Goal: Communication & Community: Answer question/provide support

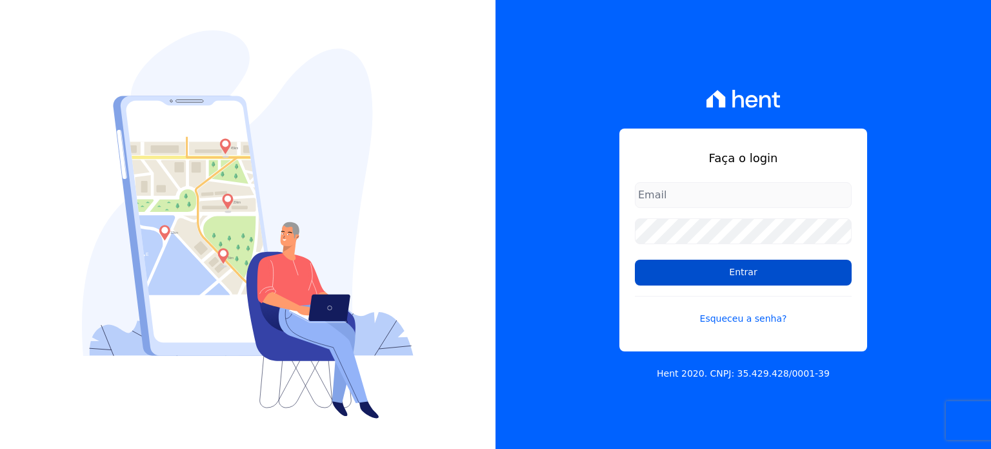
type input "[EMAIL_ADDRESS][DOMAIN_NAME]"
click at [661, 277] on input "Entrar" at bounding box center [743, 272] width 217 height 26
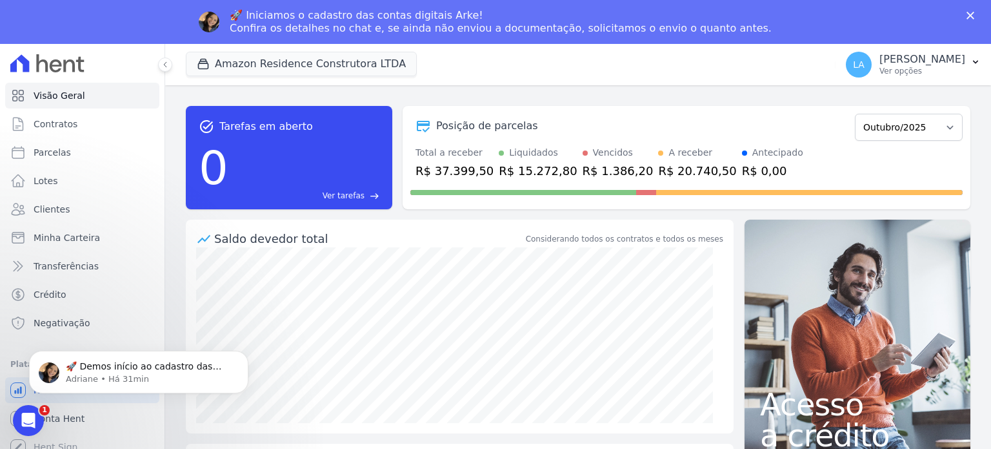
click at [468, 30] on div "🚀 Iniciamos o cadastro das contas digitais Arke! Confira os detalhes no chat e,…" at bounding box center [501, 22] width 542 height 26
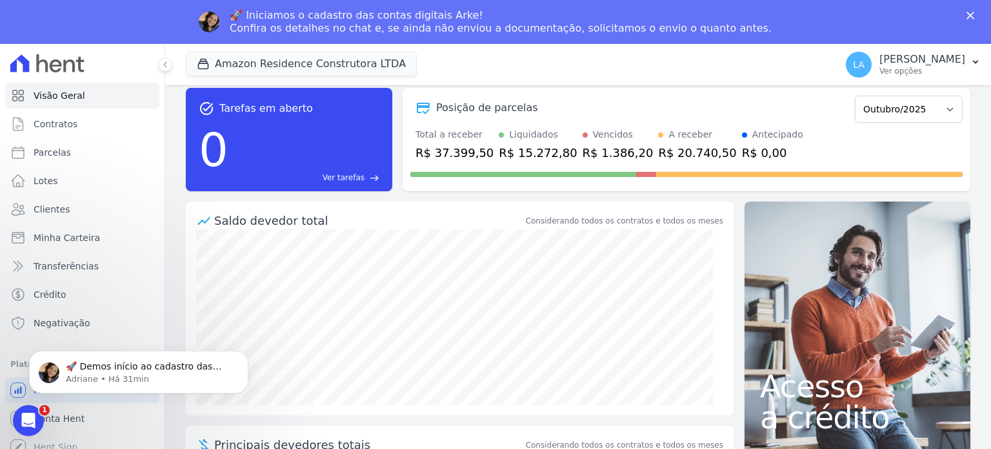
scroll to position [76, 0]
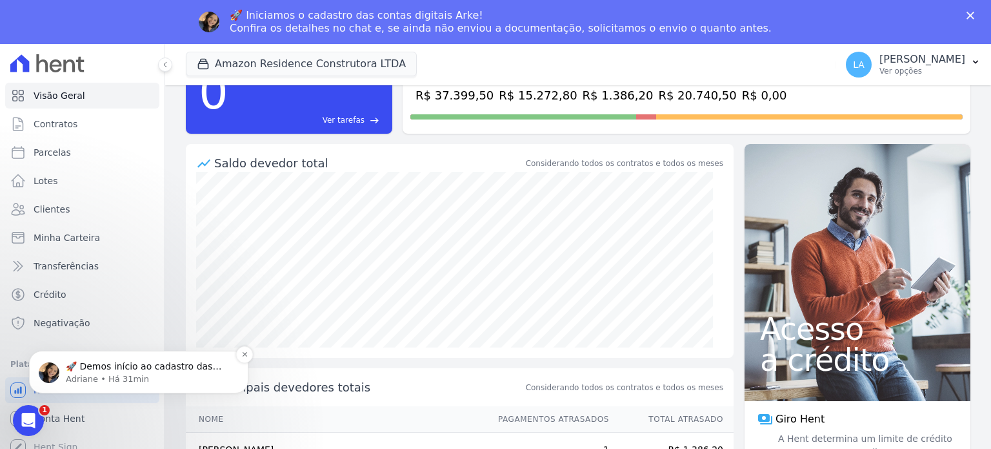
click at [165, 376] on p "Adriane • Há 31min" at bounding box center [149, 379] width 166 height 12
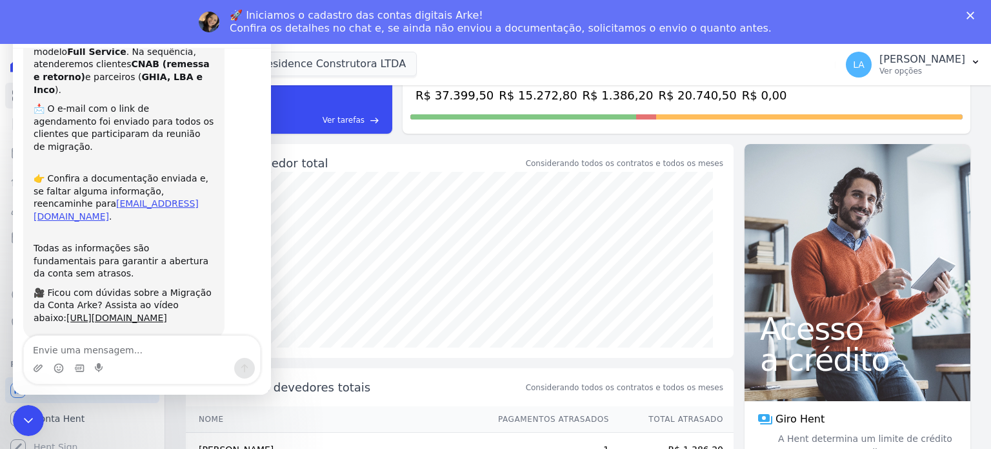
scroll to position [0, 0]
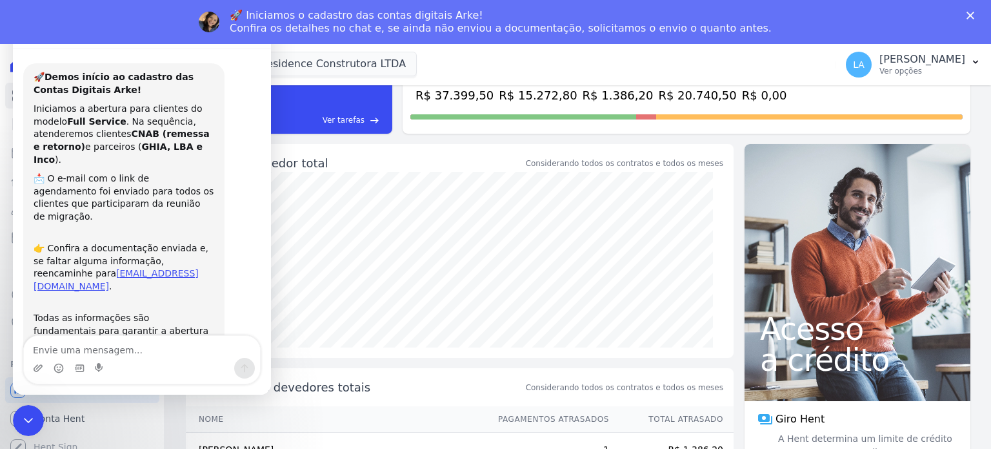
click at [974, 16] on icon "Fechar" at bounding box center [971, 16] width 8 height 8
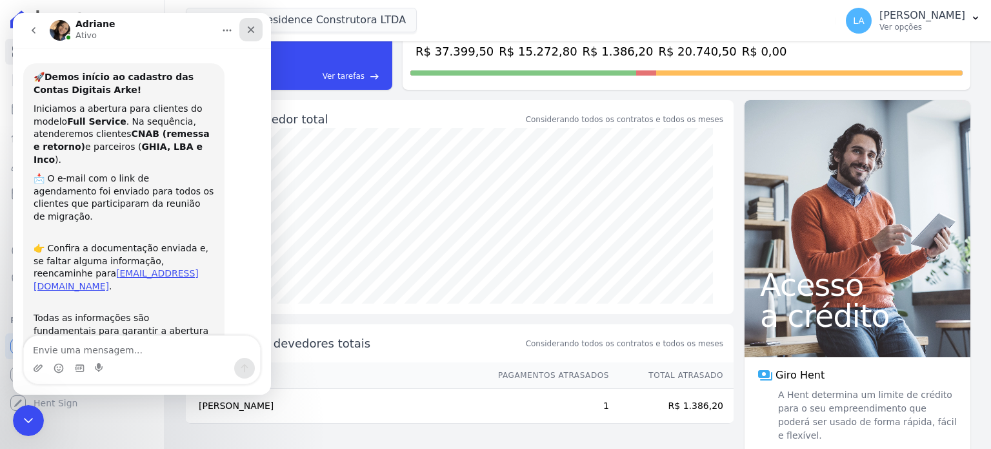
click at [254, 32] on icon "Fechar" at bounding box center [251, 29] width 7 height 7
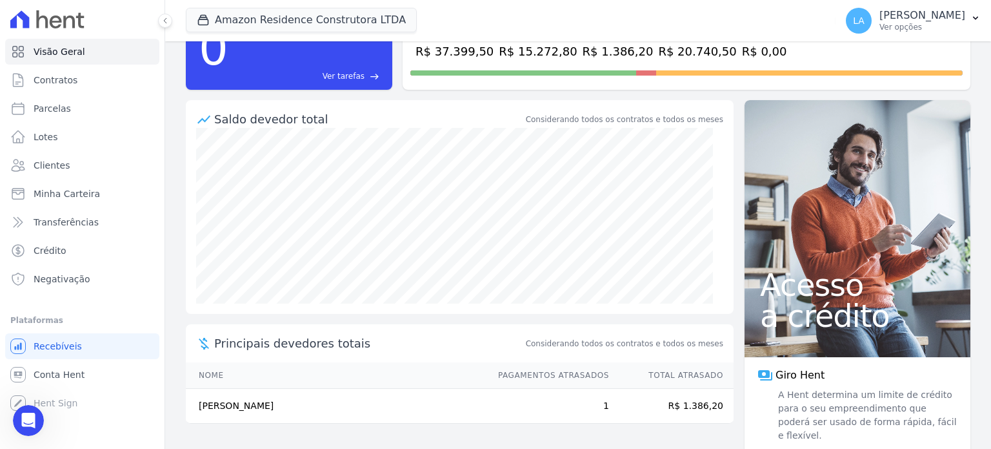
scroll to position [99, 0]
click at [76, 374] on span "Conta Hent" at bounding box center [59, 374] width 51 height 13
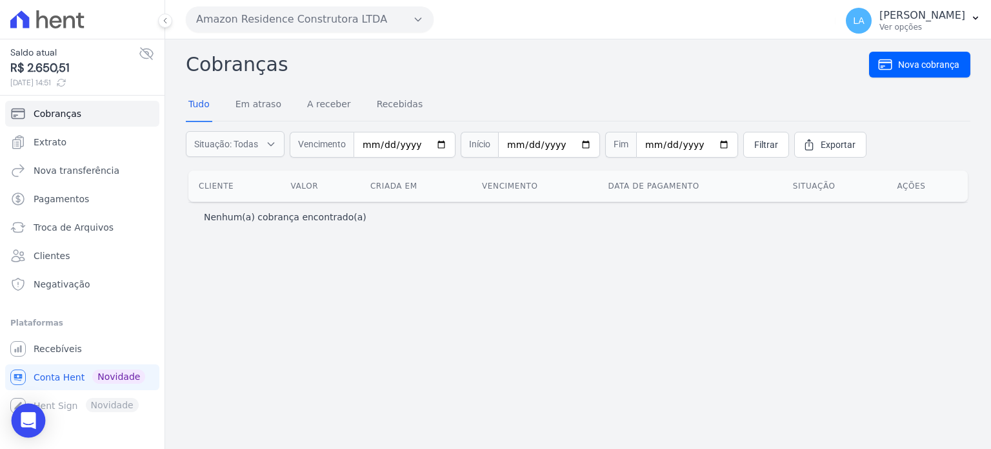
click at [29, 420] on icon "Open Intercom Messenger" at bounding box center [28, 420] width 15 height 17
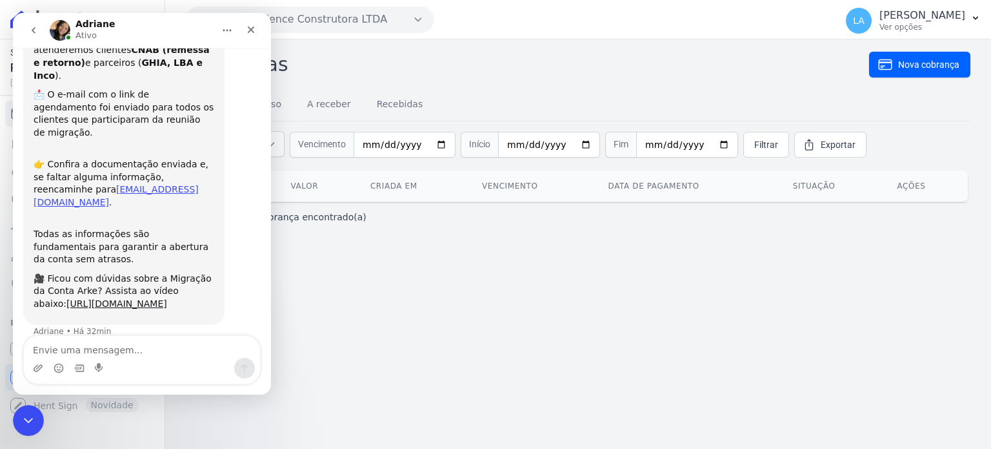
scroll to position [99, 0]
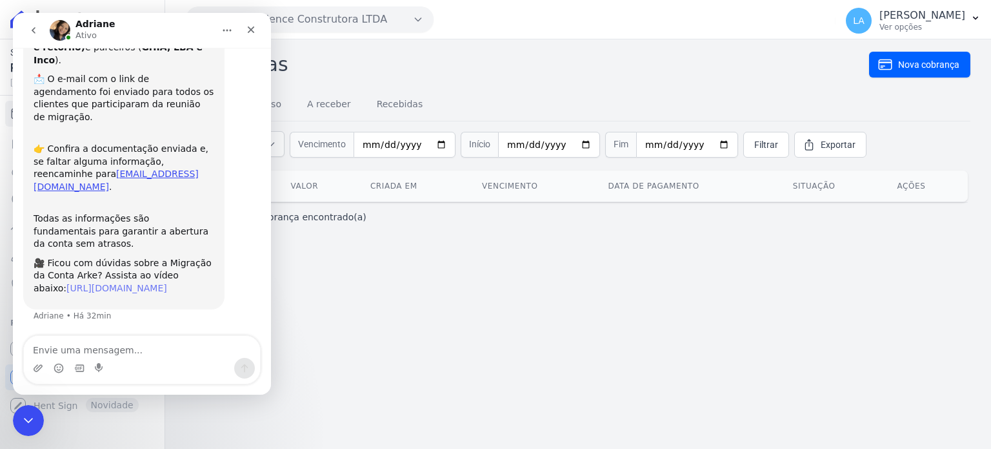
click at [150, 283] on link "https://www.canva.com/design/DAG1NOb3ayU/F_AU-yJE4Nj5hiRKuylXlA/watch?utm_conte…" at bounding box center [116, 288] width 101 height 10
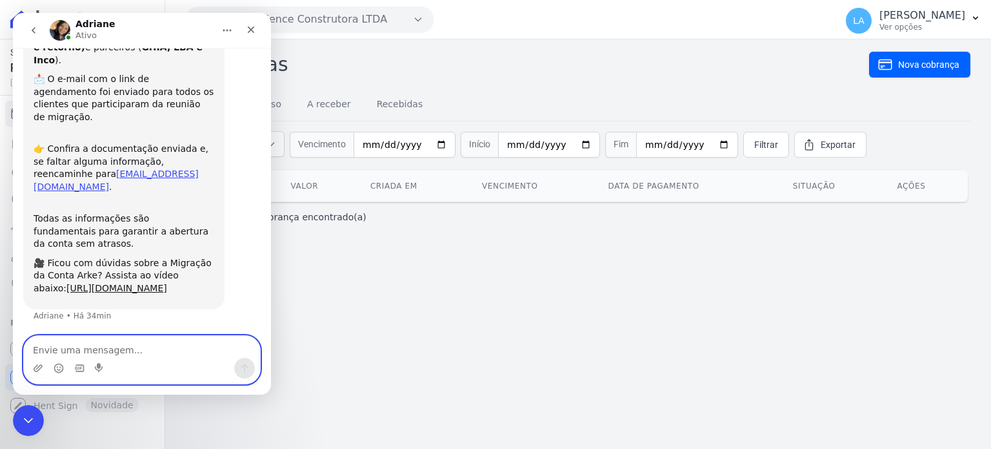
click at [87, 350] on textarea "Envie uma mensagem..." at bounding box center [142, 347] width 236 height 22
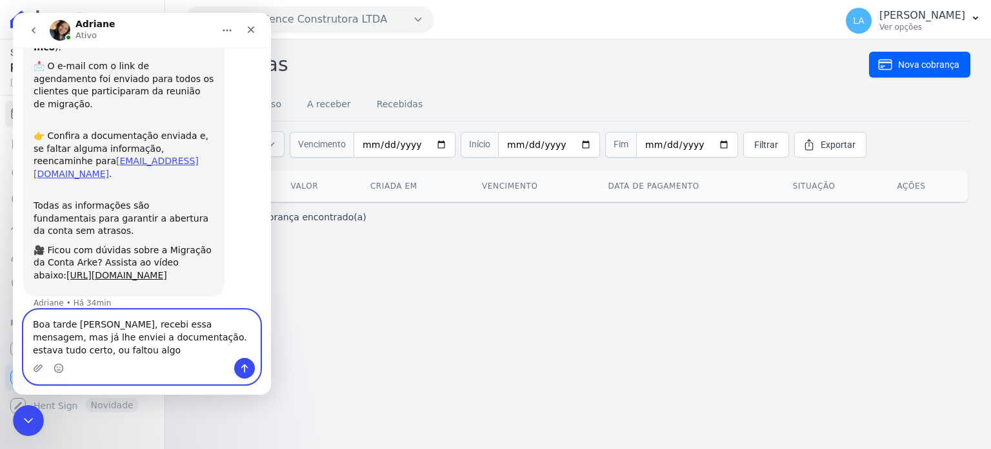
scroll to position [125, 0]
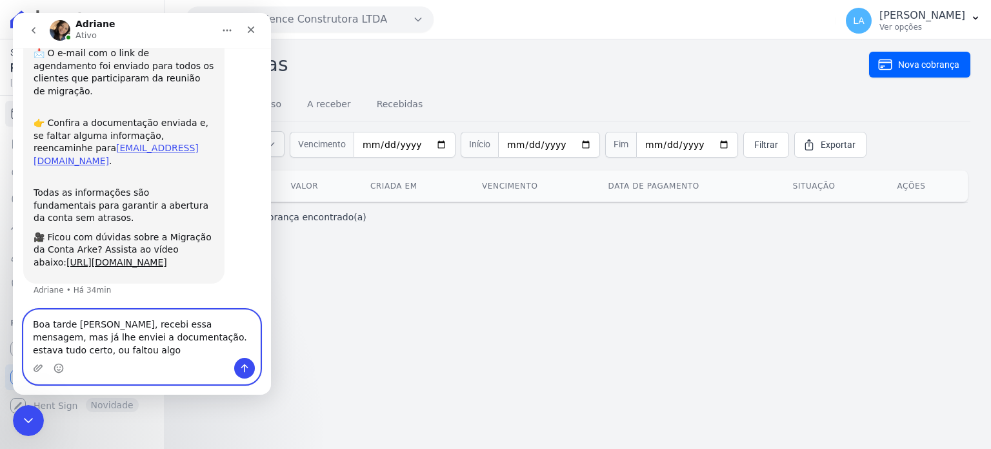
type textarea "Boa tarde Adriane, recebi essa mensagem, mas já lhe enviei a documentação. esta…"
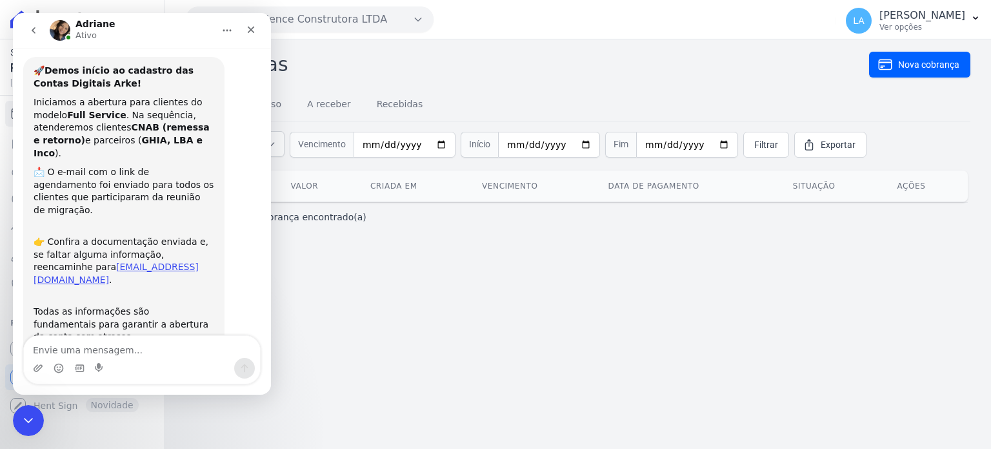
scroll to position [0, 0]
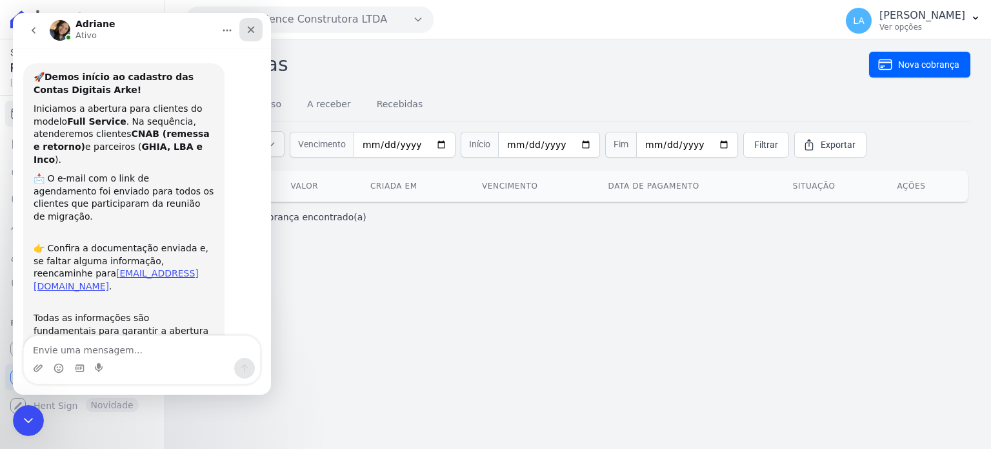
click at [253, 32] on icon "Fechar" at bounding box center [251, 29] width 7 height 7
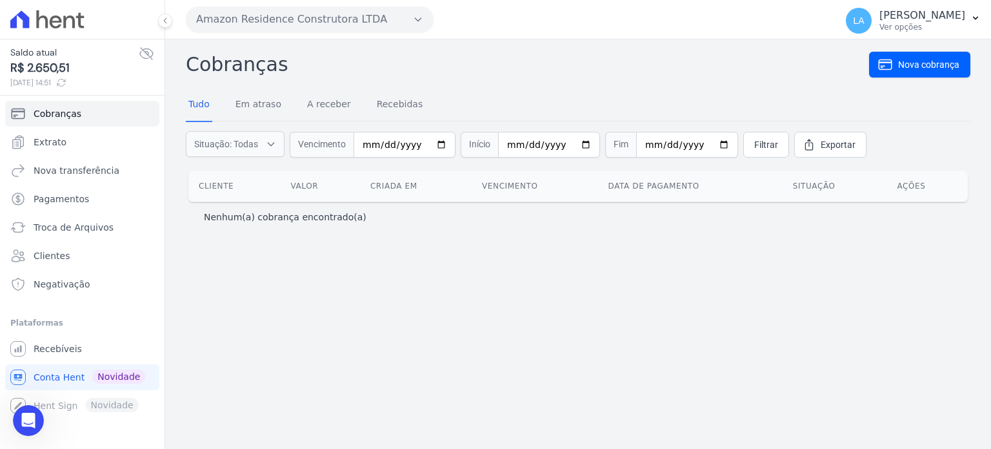
scroll to position [163, 0]
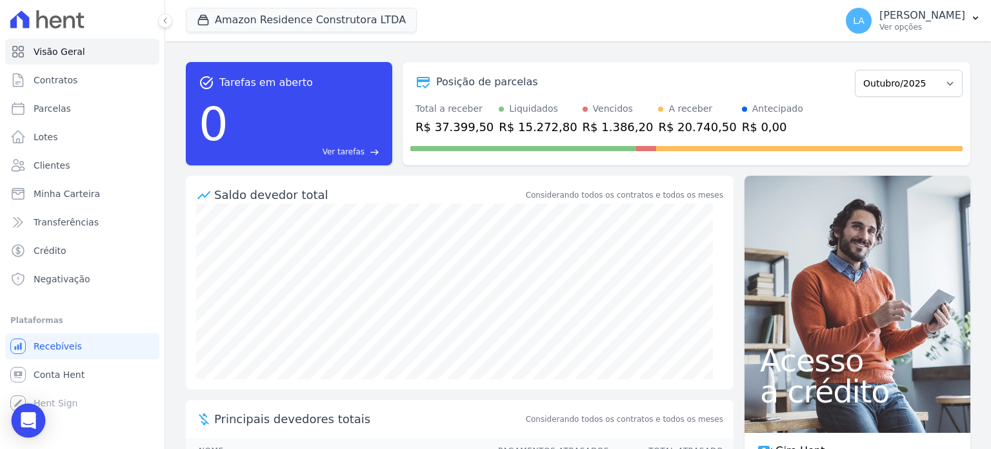
click at [28, 418] on icon "Open Intercom Messenger" at bounding box center [28, 420] width 15 height 17
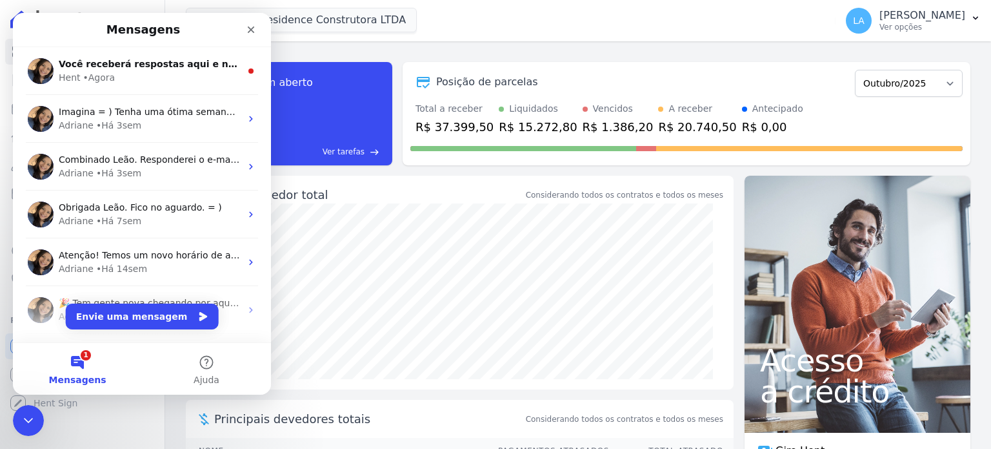
click at [81, 359] on button "1 Mensagens" at bounding box center [77, 369] width 129 height 52
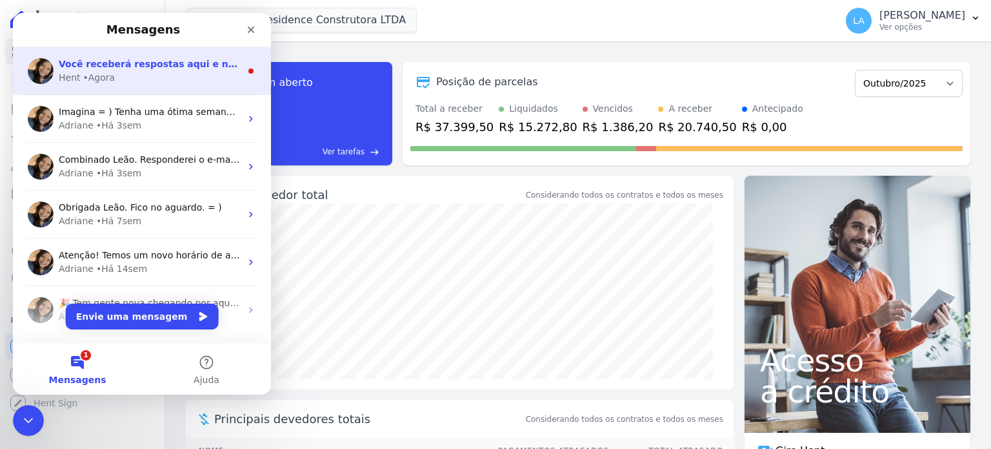
click at [142, 76] on div "Hent • Agora" at bounding box center [150, 78] width 182 height 14
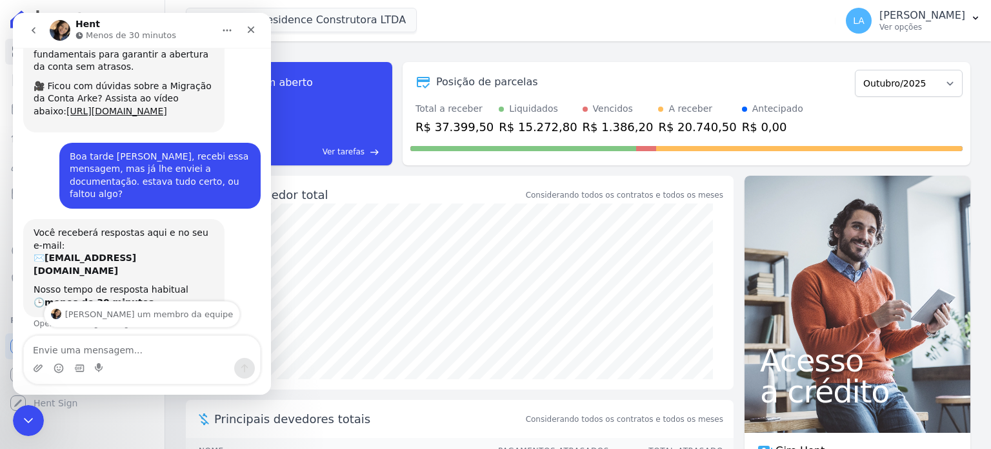
scroll to position [294, 0]
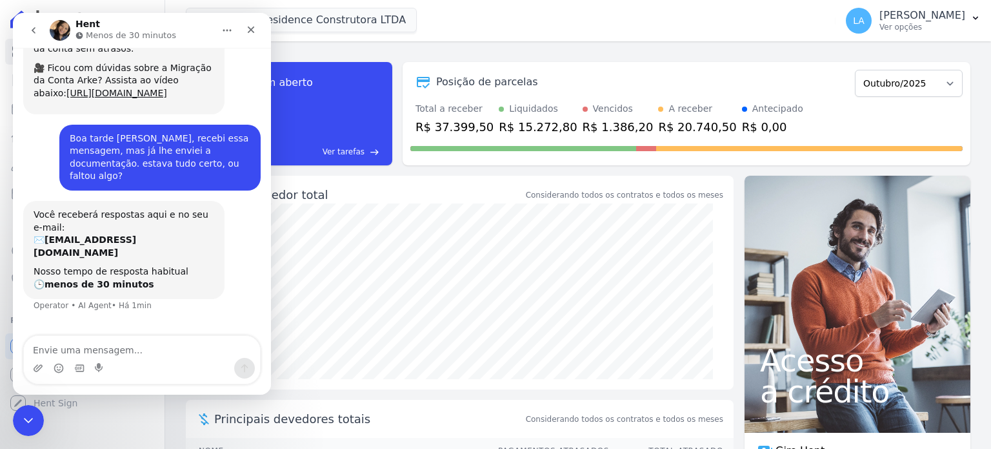
click at [39, 35] on button "go back" at bounding box center [33, 30] width 25 height 25
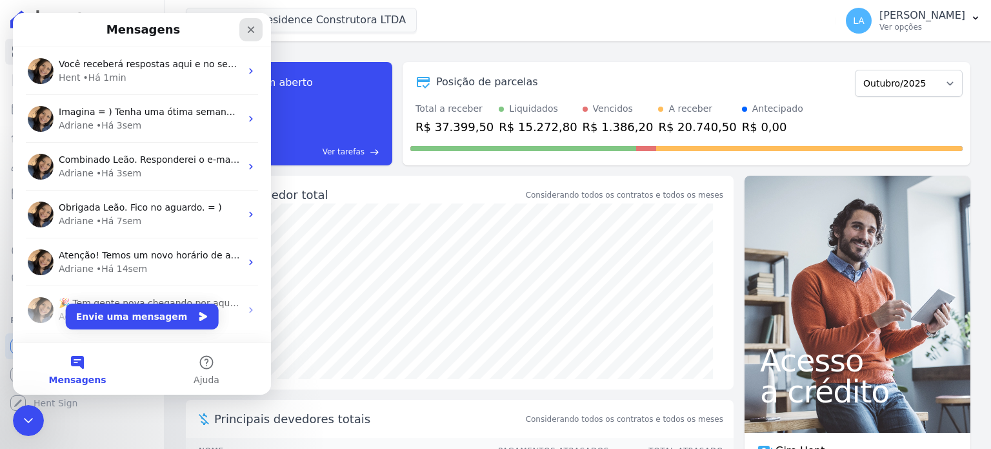
click at [254, 32] on icon "Fechar" at bounding box center [251, 30] width 10 height 10
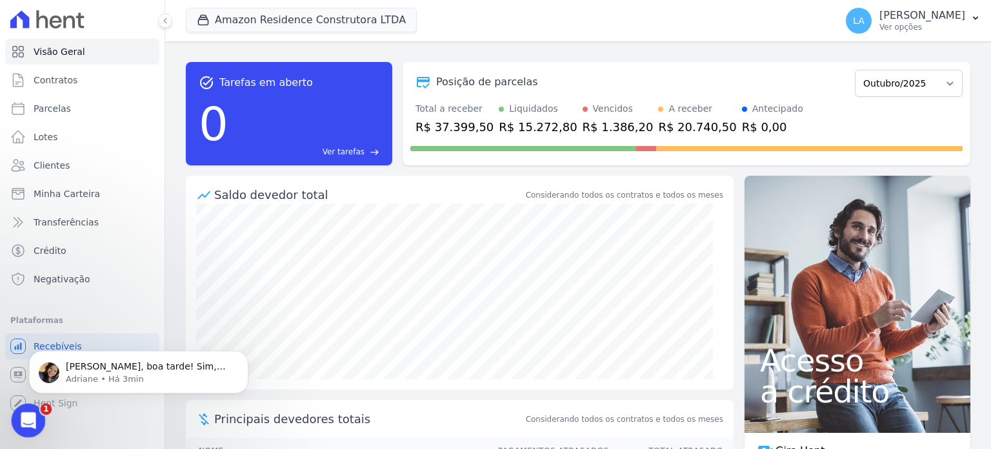
click at [23, 414] on icon "Abertura do Messenger da Intercom" at bounding box center [26, 418] width 21 height 21
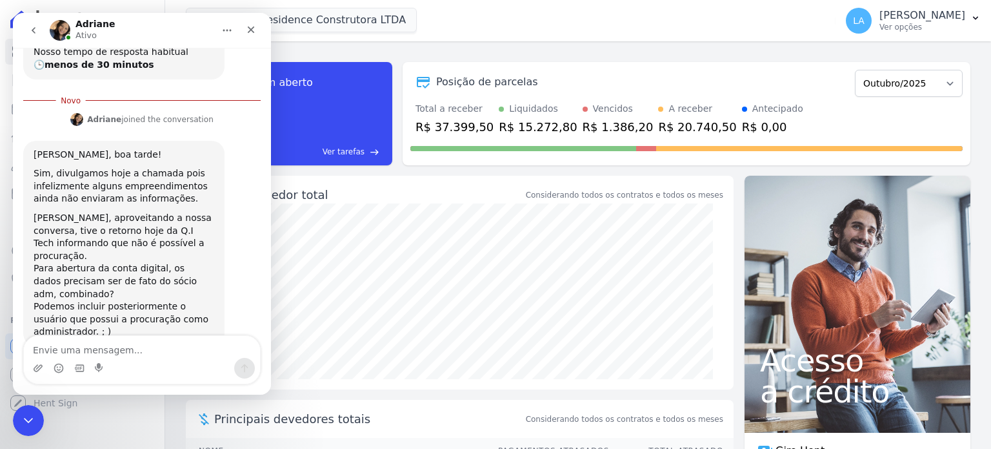
scroll to position [513, 0]
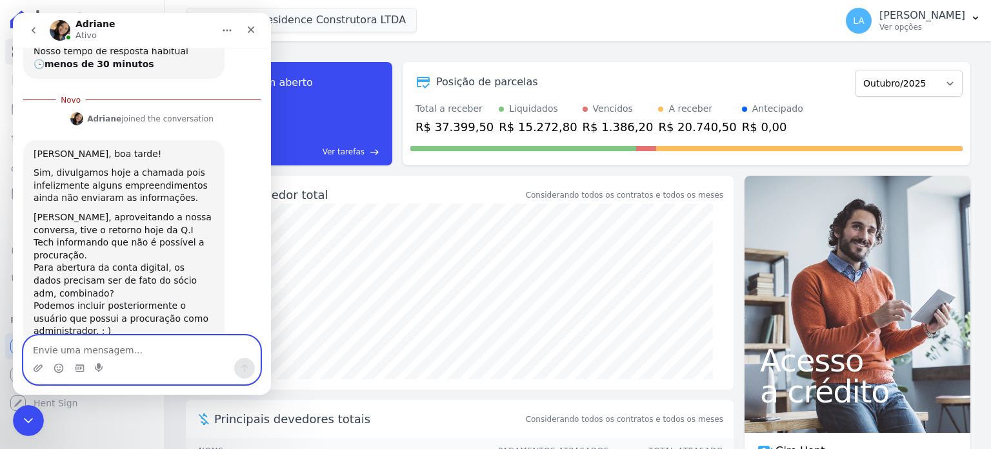
click at [168, 342] on textarea "Envie uma mensagem..." at bounding box center [142, 347] width 236 height 22
click at [137, 348] on textarea "Envie uma mensagem..." at bounding box center [142, 347] width 236 height 22
type textarea "A"
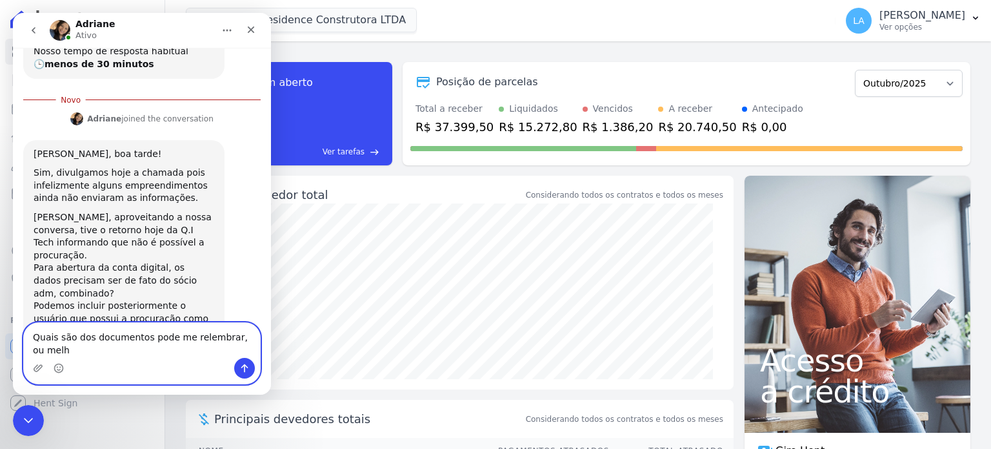
scroll to position [526, 0]
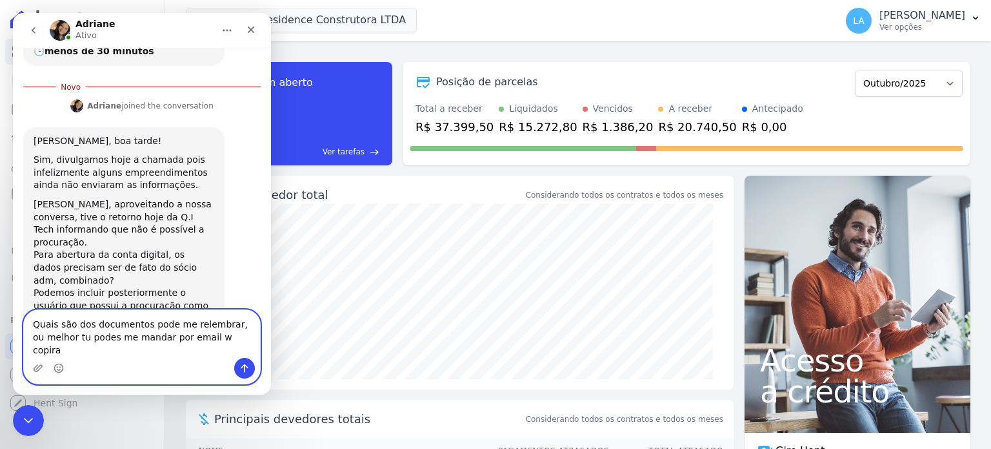
click at [228, 350] on textarea "Quais são dos documentos pode me relembrar, ou melhor tu podes me mandar por em…" at bounding box center [142, 334] width 236 height 48
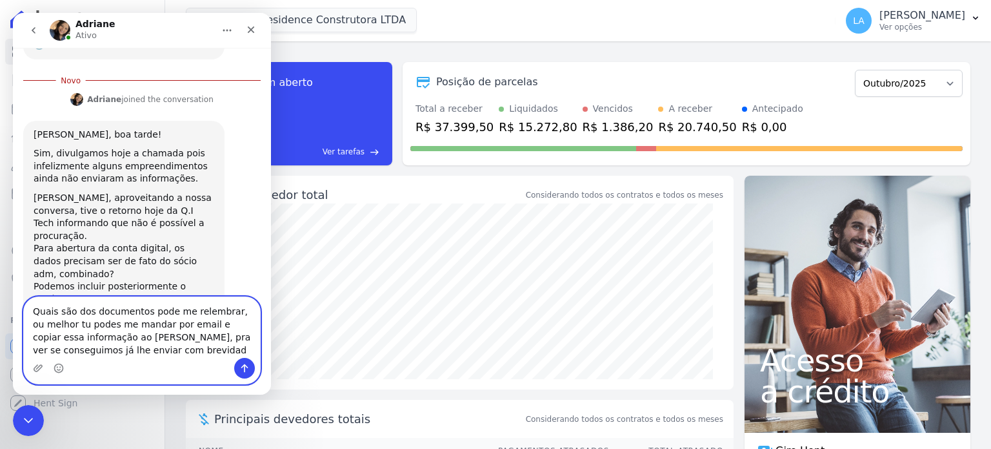
type textarea "Quais são dos documentos pode me relembrar, ou melhor tu podes me mandar por em…"
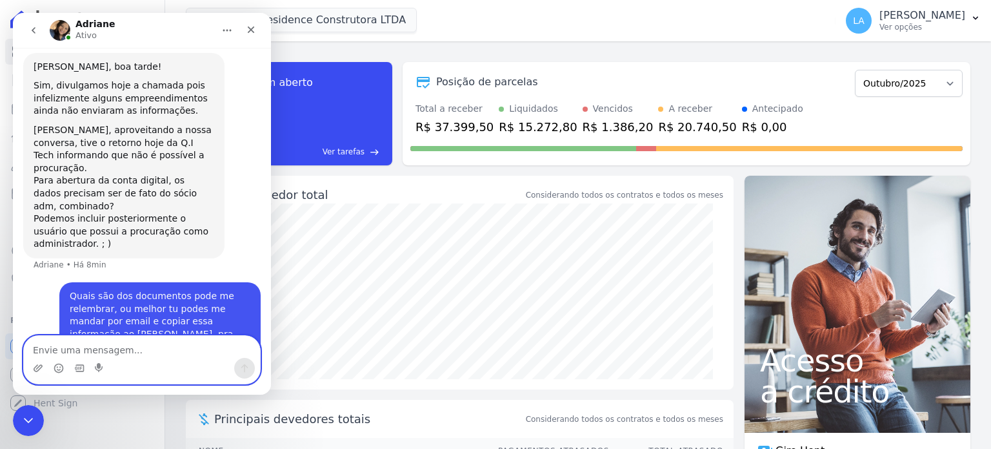
scroll to position [581, 0]
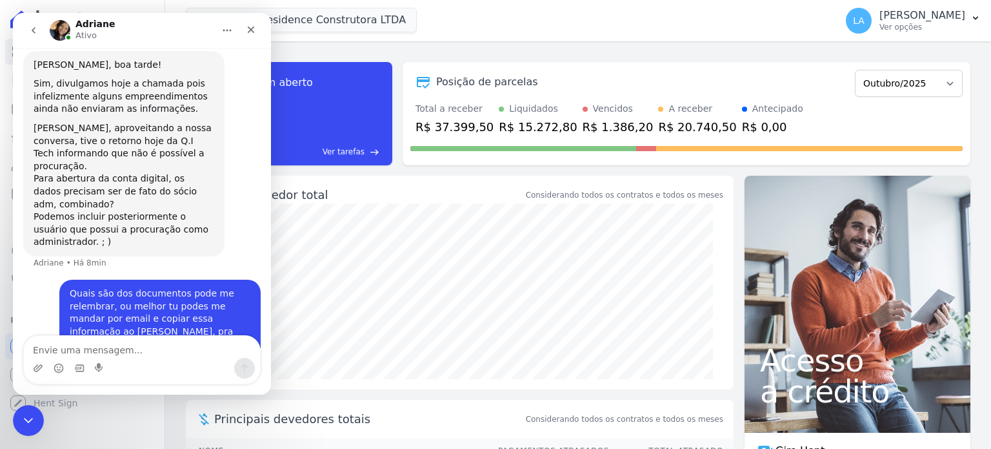
click at [31, 37] on button "go back" at bounding box center [33, 30] width 25 height 25
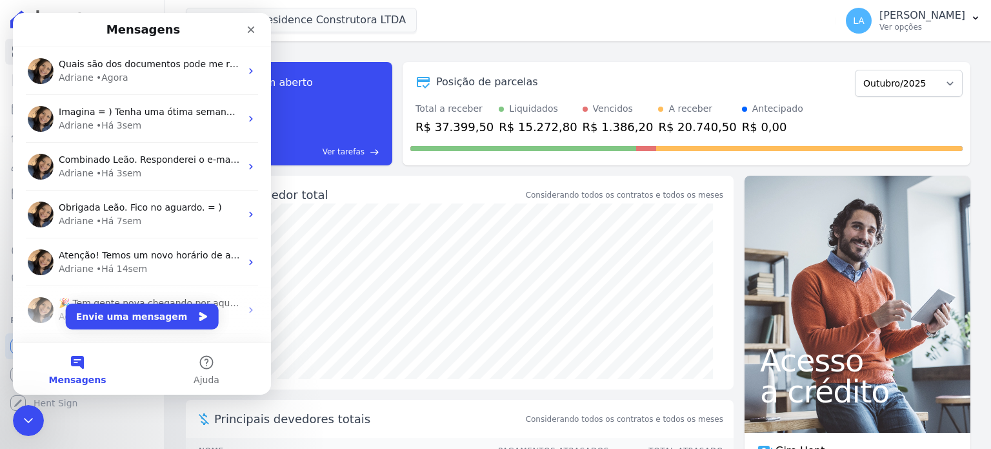
scroll to position [0, 0]
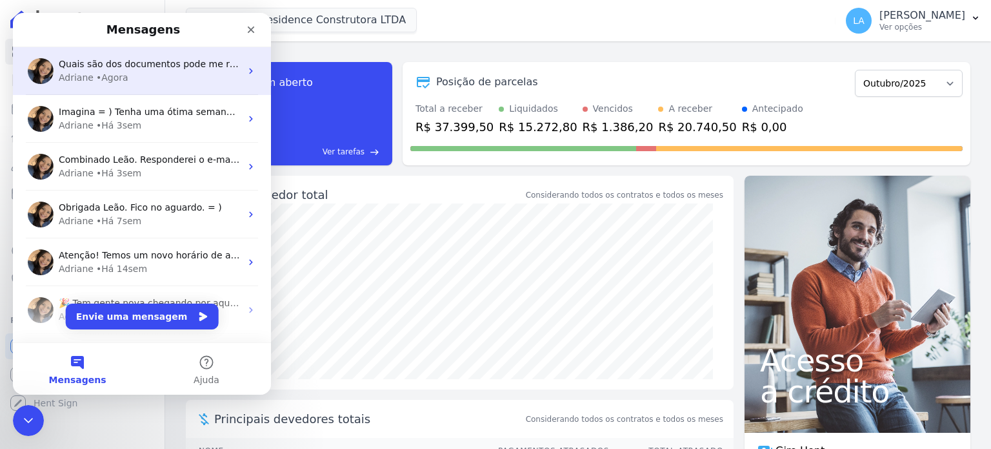
click at [124, 66] on span "Quais são dos documentos pode me relembrar, ou melhor tu podes me mandar por em…" at bounding box center [488, 64] width 858 height 10
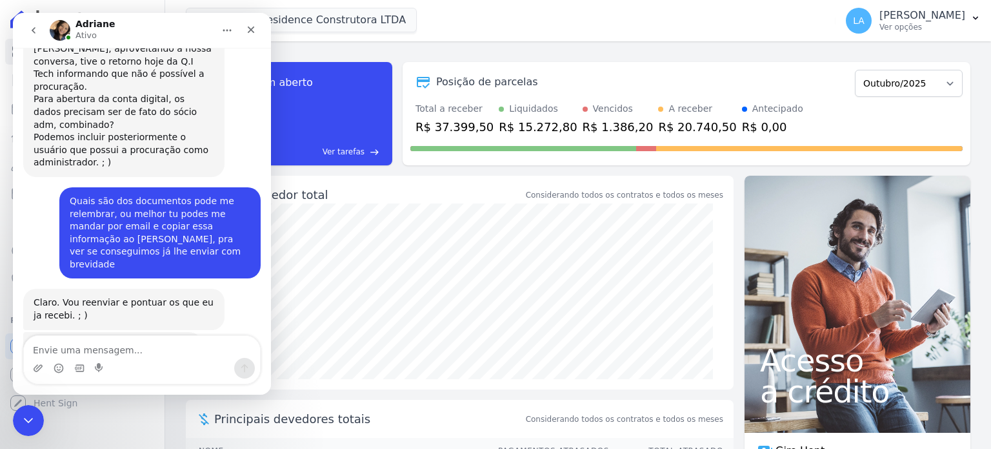
scroll to position [661, 0]
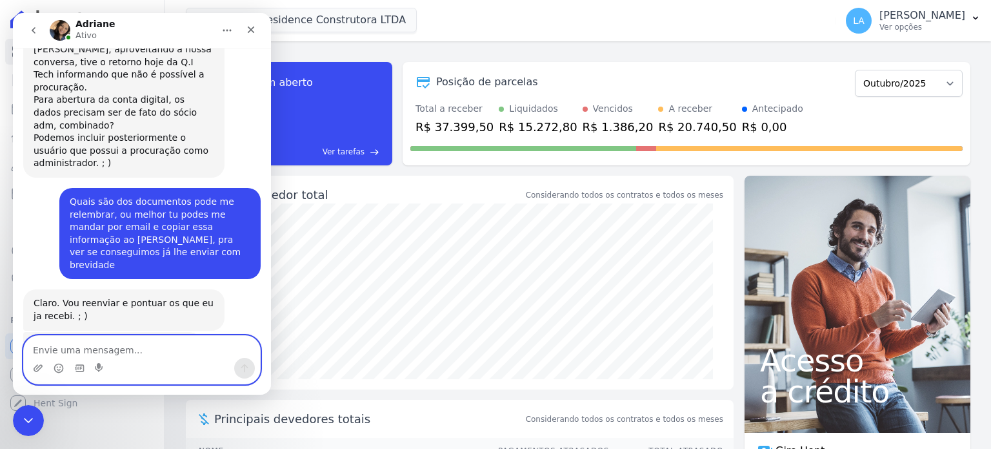
click at [137, 350] on textarea "Envie uma mensagem..." at bounding box center [142, 347] width 236 height 22
type textarea "só um momento, tenho anotado aqui"
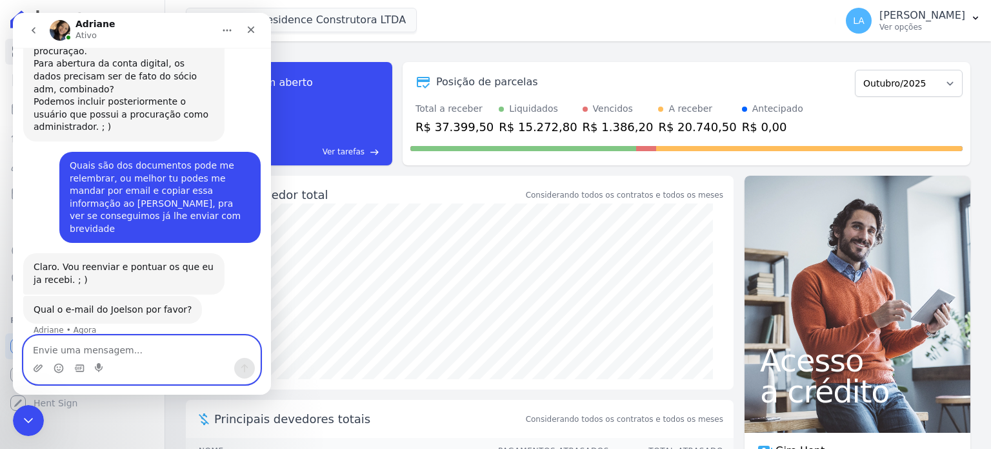
scroll to position [700, 0]
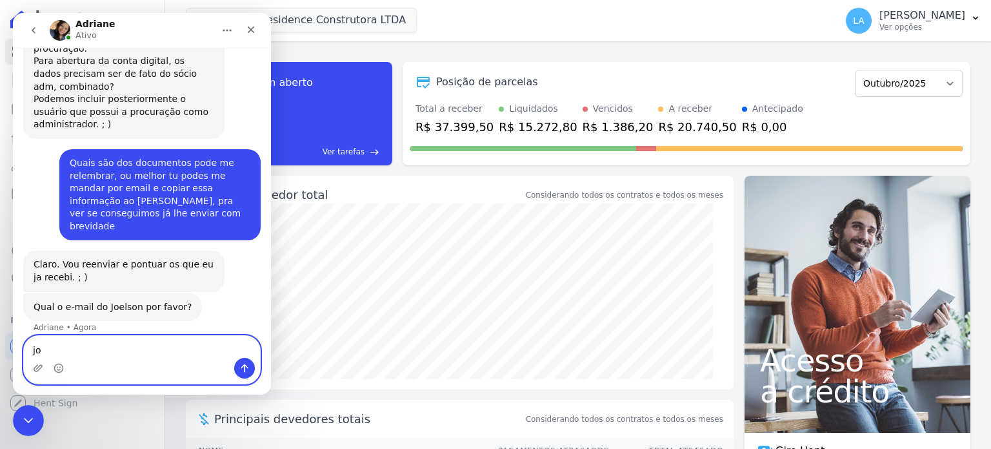
type textarea "j"
type textarea "joelsonkatak.adm@gmail.com"
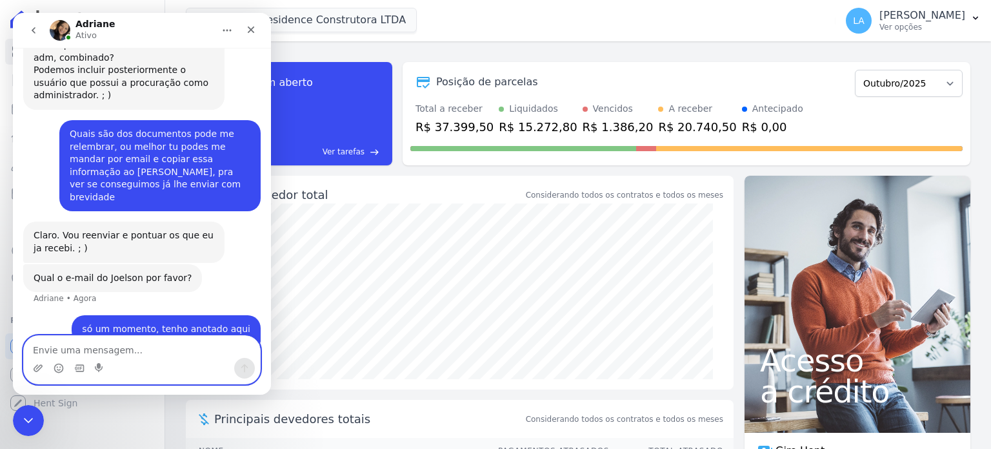
click at [55, 348] on textarea "Envie uma mensagem..." at bounding box center [142, 347] width 236 height 22
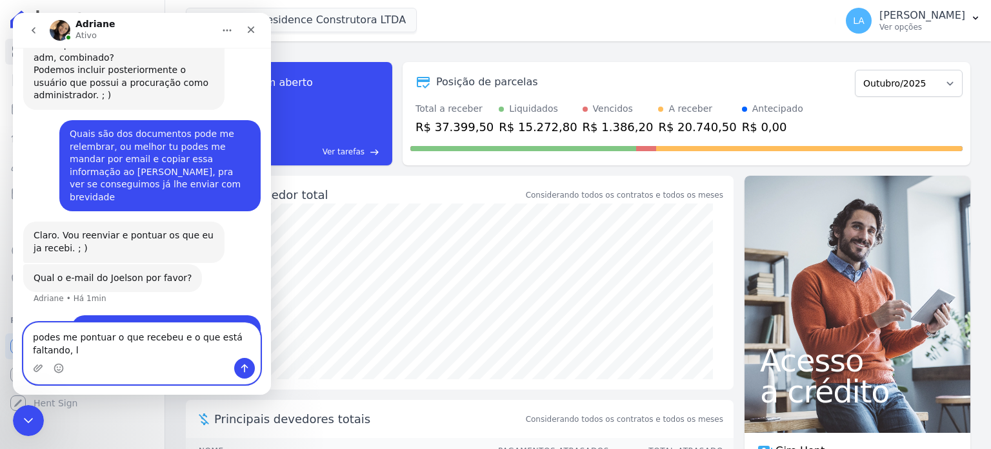
scroll to position [741, 0]
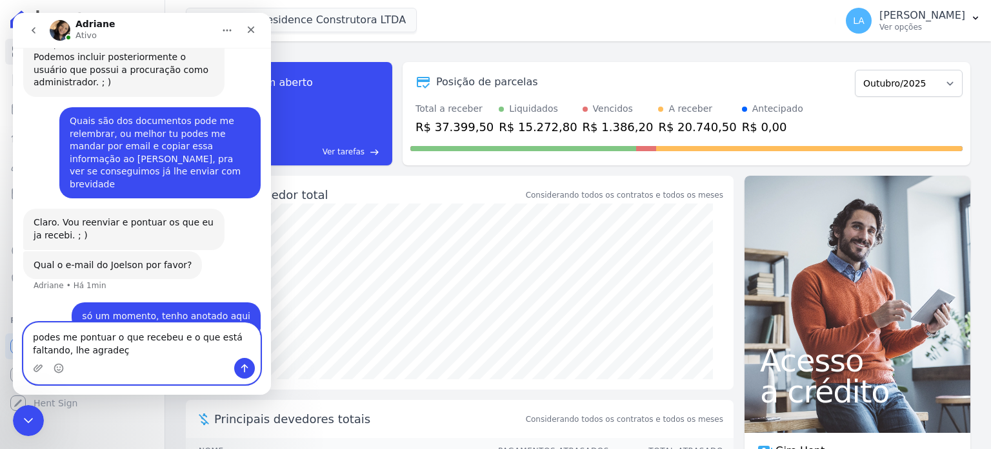
type textarea "podes me pontuar o que recebeu e o que está faltando, lhe agradeço"
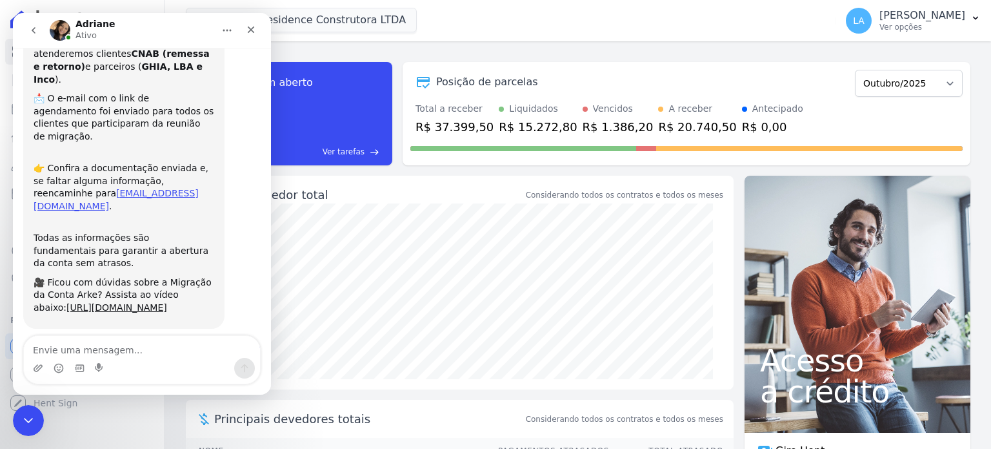
scroll to position [0, 0]
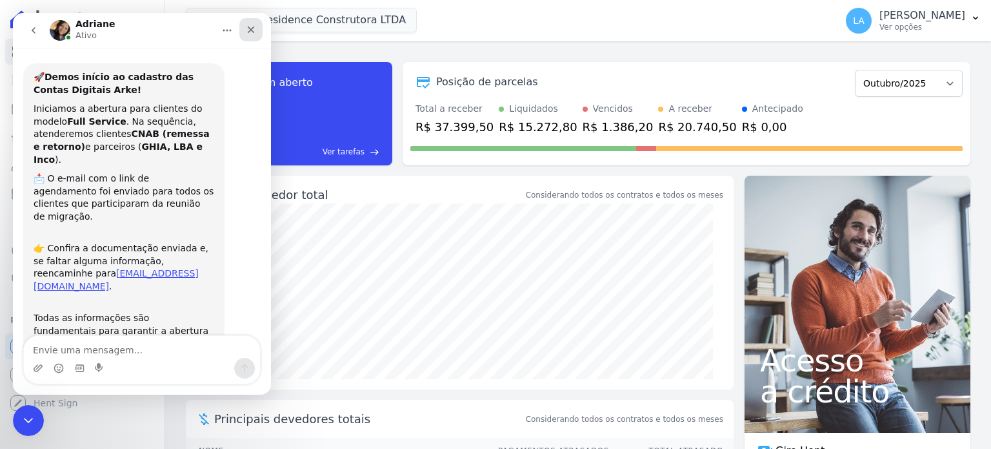
click at [250, 28] on icon "Fechar" at bounding box center [251, 29] width 7 height 7
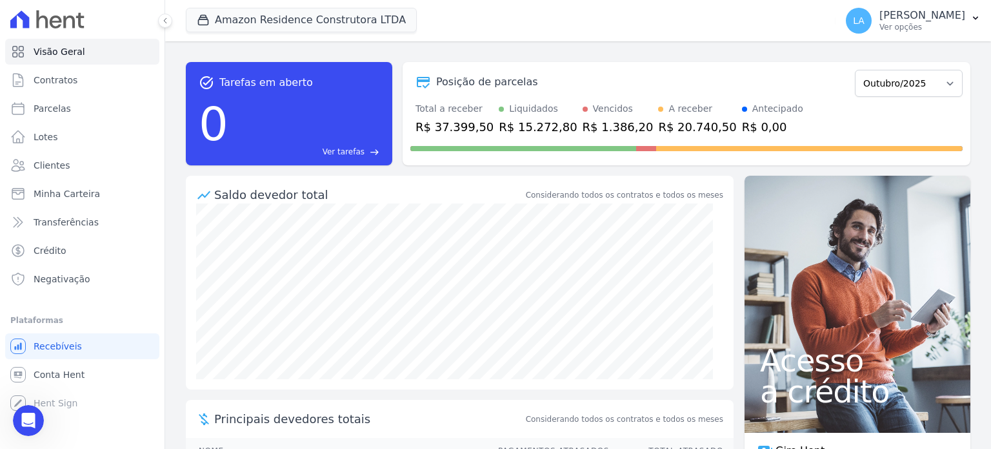
scroll to position [771, 0]
click at [34, 416] on icon "Abertura do Messenger da Intercom" at bounding box center [26, 418] width 21 height 21
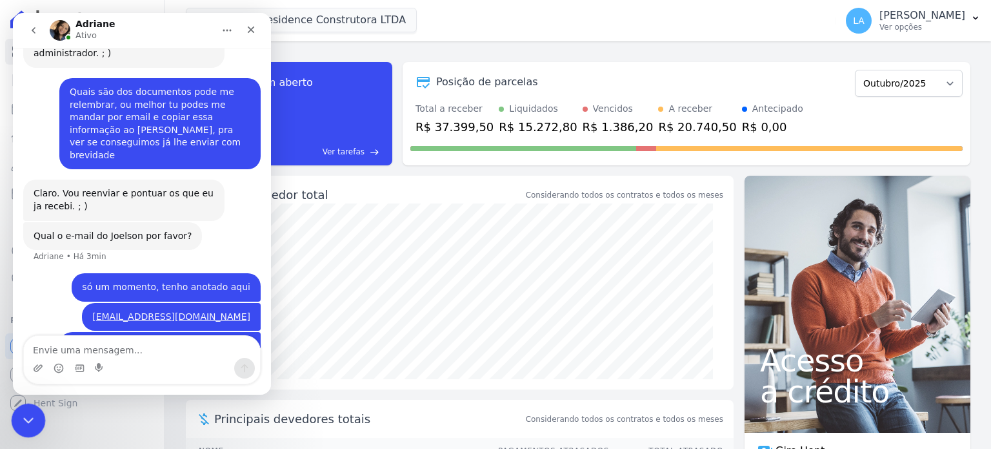
scroll to position [771, 0]
